Goal: Register for event/course

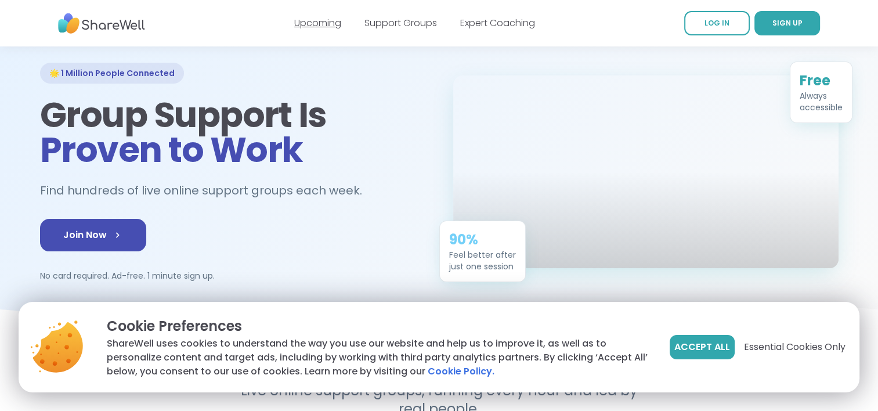
click at [330, 28] on link "Upcoming" at bounding box center [317, 22] width 47 height 13
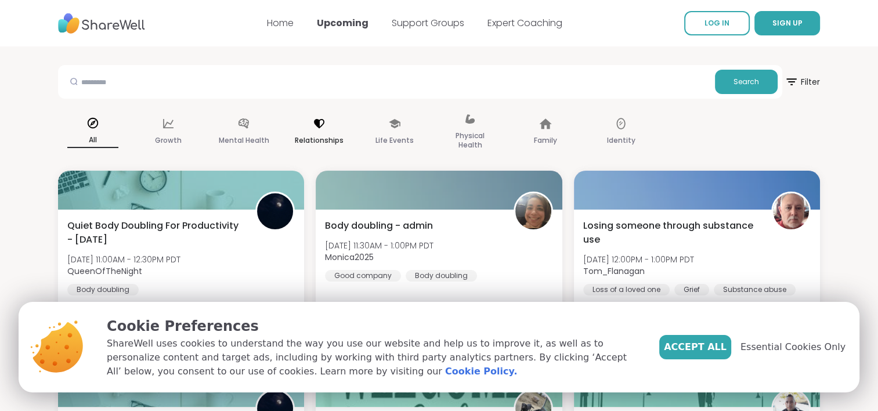
click at [318, 135] on p "Relationships" at bounding box center [319, 140] width 49 height 14
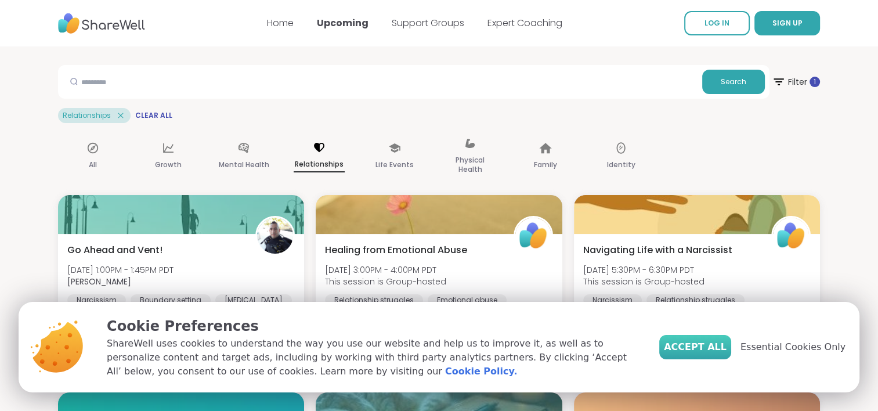
click at [707, 347] on span "Accept All" at bounding box center [695, 347] width 63 height 14
